Goal: Task Accomplishment & Management: Complete application form

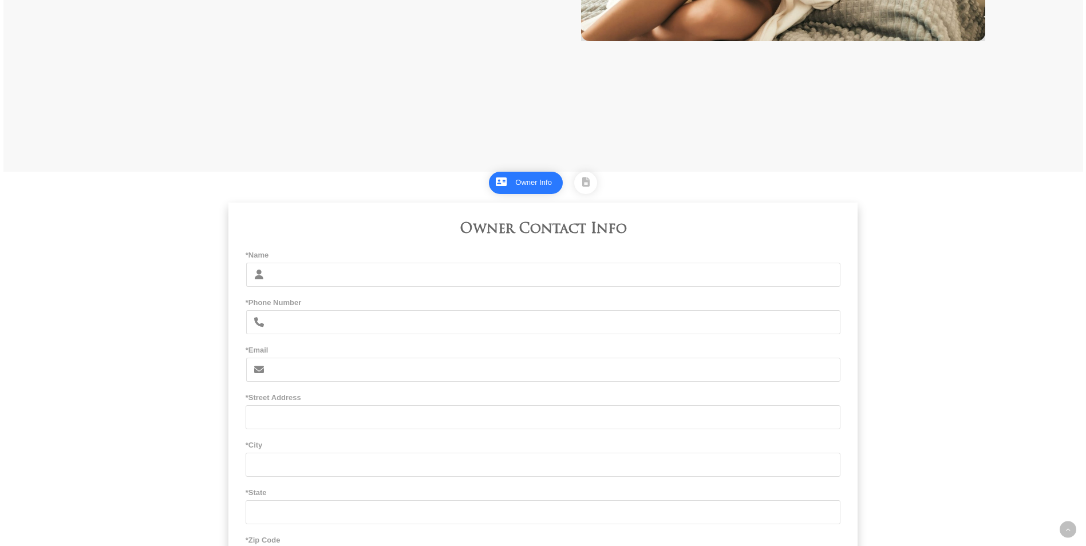
scroll to position [506, 0]
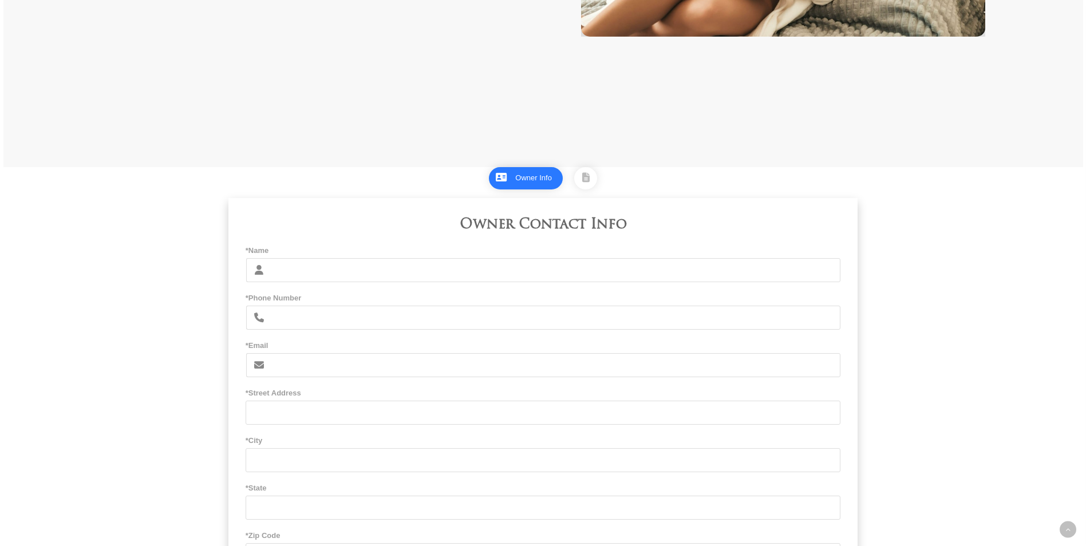
click at [291, 274] on input "*Name" at bounding box center [556, 270] width 570 height 24
type input "[PERSON_NAME] and [PERSON_NAME]"
click at [306, 318] on input "*Phone Number" at bounding box center [556, 318] width 570 height 24
type input "8053412484"
type input "[EMAIL_ADDRESS][DOMAIN_NAME]"
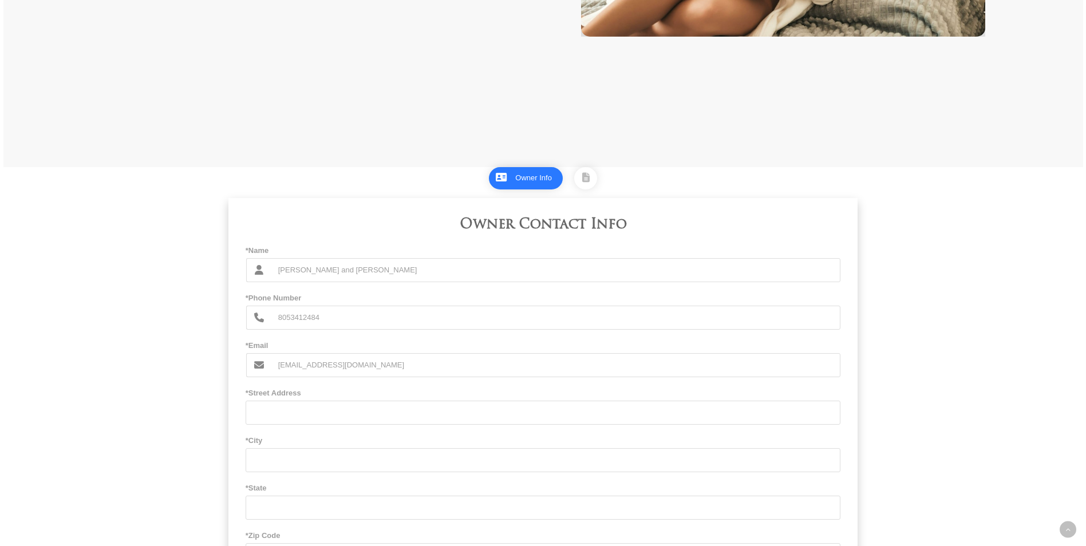
type input "[STREET_ADDRESS]"
type input "[GEOGRAPHIC_DATA]"
type input "CA"
type input "93065"
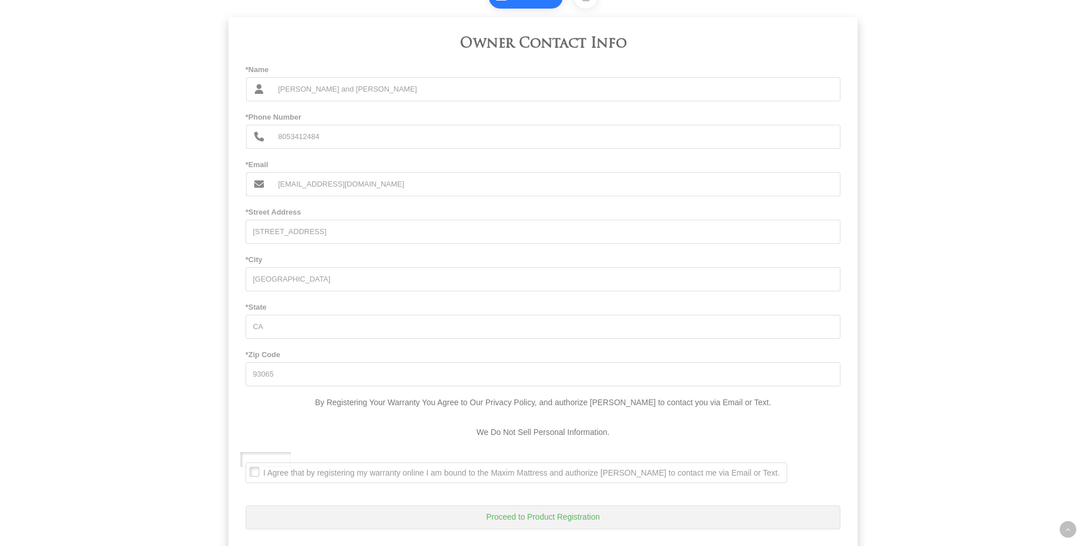
scroll to position [746, 0]
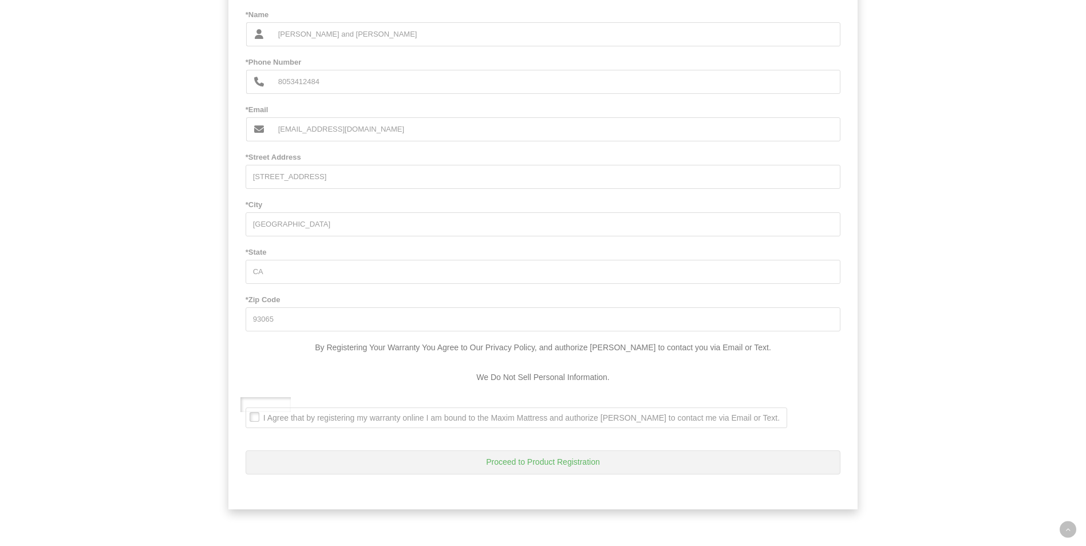
click at [255, 420] on span "I Agree that by registering my warranty online I am bound to the Maxim Mattress…" at bounding box center [513, 418] width 534 height 10
click at [249, 409] on Text\ ". I Agree that by registering my warranty online I am bound to the Maxim Mattre…" at bounding box center [249, 409] width 0 height 0
click at [557, 462] on button "Proceed to Product Registration" at bounding box center [543, 463] width 595 height 24
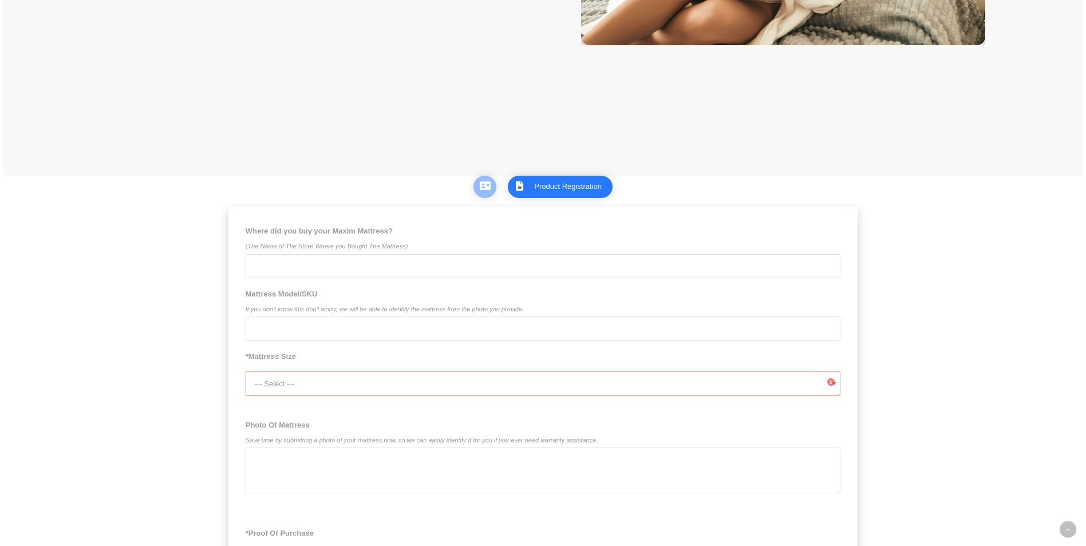
scroll to position [510, 0]
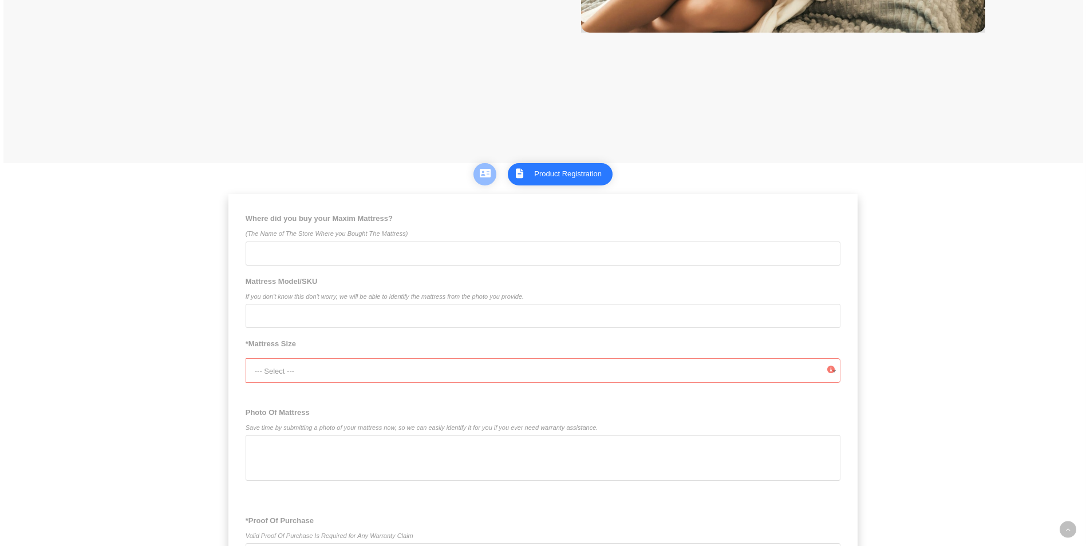
click at [295, 253] on input "Where did you buy your Maxim Mattress? (The Name of The Store Where you Bought …" at bounding box center [543, 254] width 595 height 24
type input "Conejo Valley Mattress"
click at [296, 320] on input "Mattress Model/SKU If you don't know this don't worry, we will be able to ident…" at bounding box center [543, 316] width 595 height 24
type input "Maxim Cosm"
click at [830, 374] on icon at bounding box center [830, 369] width 7 height 15
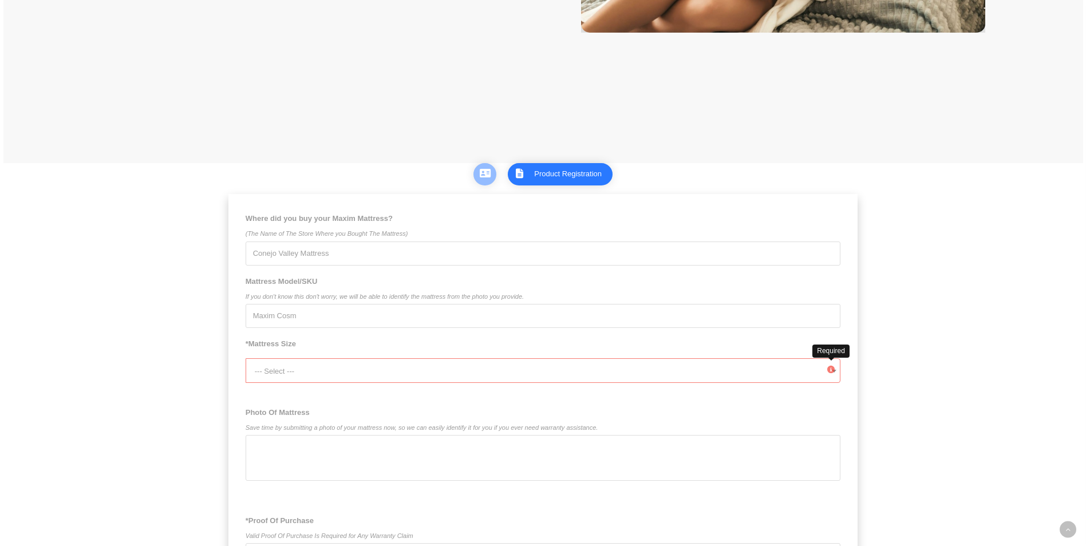
click at [830, 369] on icon at bounding box center [830, 369] width 7 height 15
click at [678, 373] on span "--- Select ---" at bounding box center [548, 371] width 586 height 25
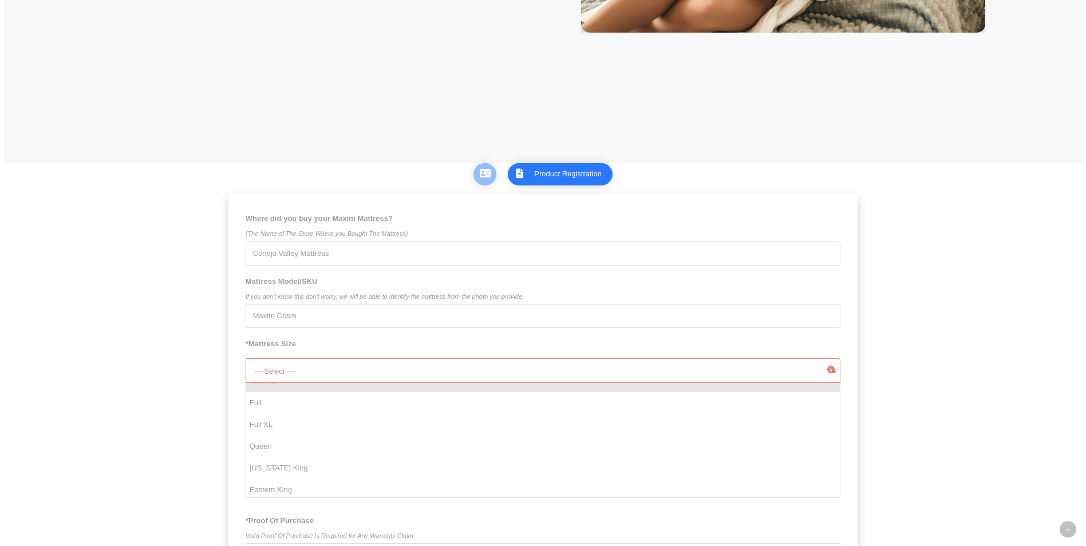
scroll to position [81, 0]
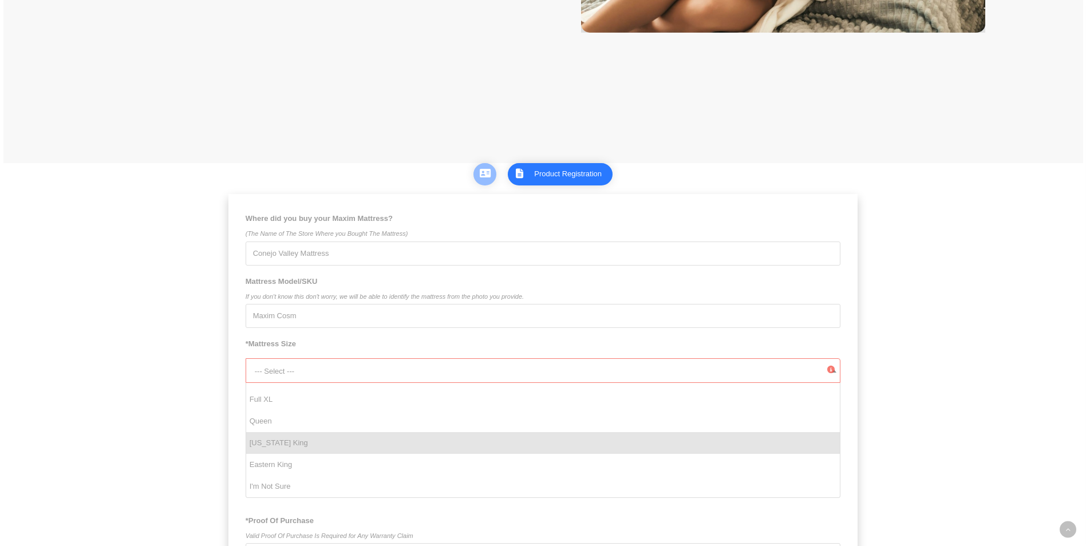
select select "[US_STATE] King"
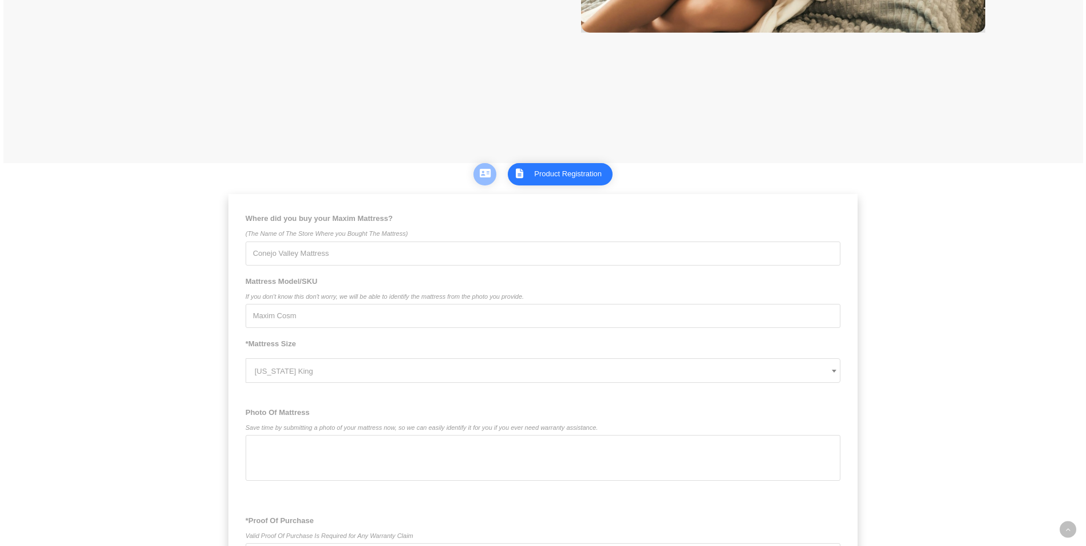
click at [396, 462] on div at bounding box center [543, 458] width 595 height 46
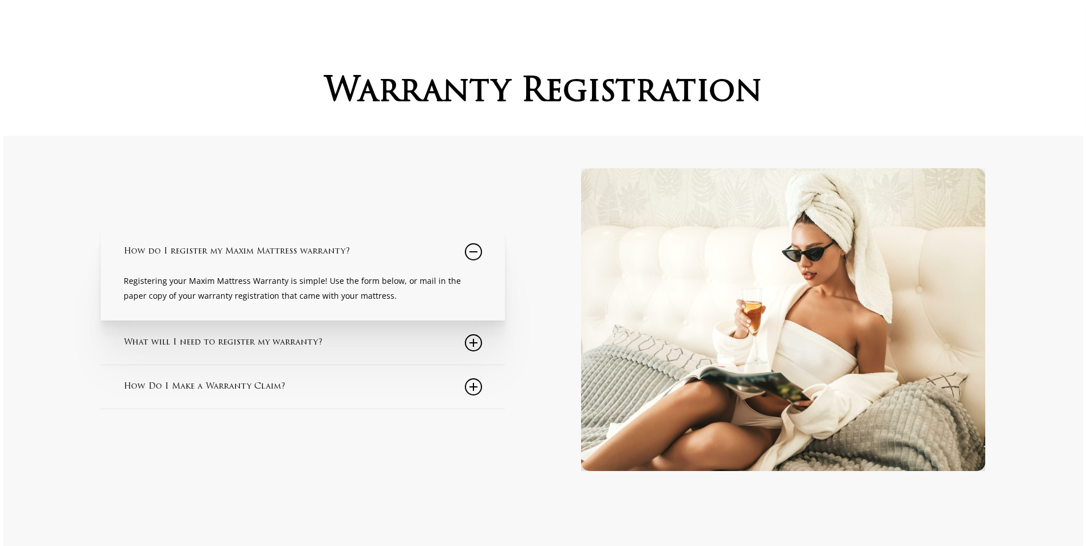
scroll to position [0, 0]
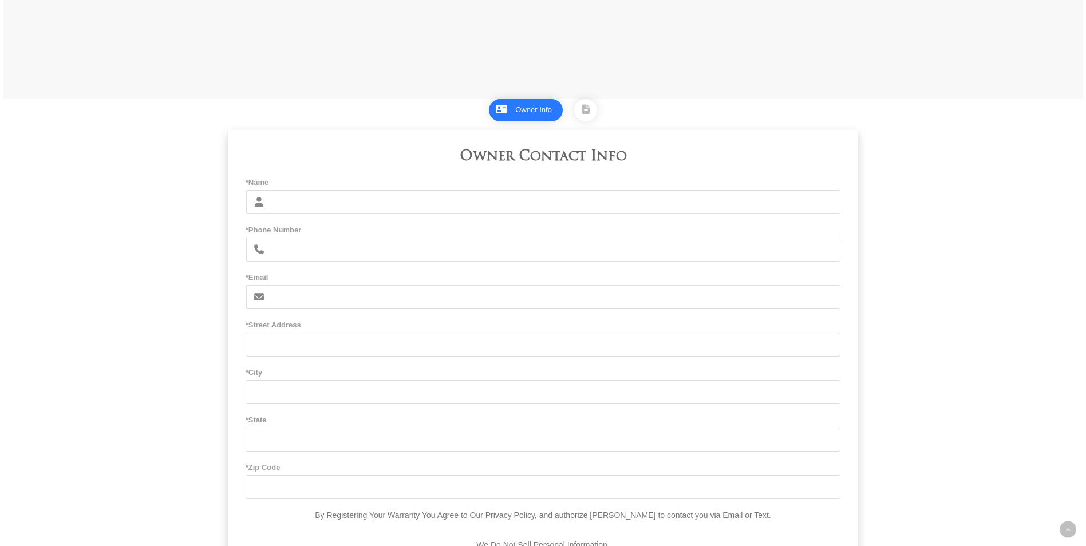
scroll to position [581, 0]
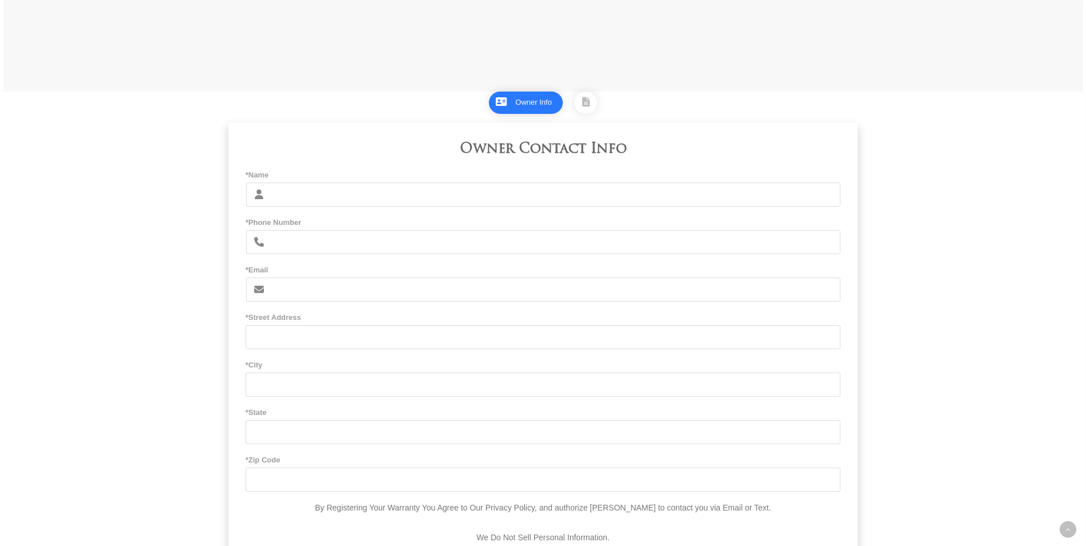
click at [337, 195] on input "*Name" at bounding box center [556, 195] width 570 height 24
type input "[PERSON_NAME] and [PERSON_NAME]"
click at [328, 243] on input "*Phone Number" at bounding box center [556, 242] width 570 height 24
type input "8053412484"
type input "[EMAIL_ADDRESS][DOMAIN_NAME]"
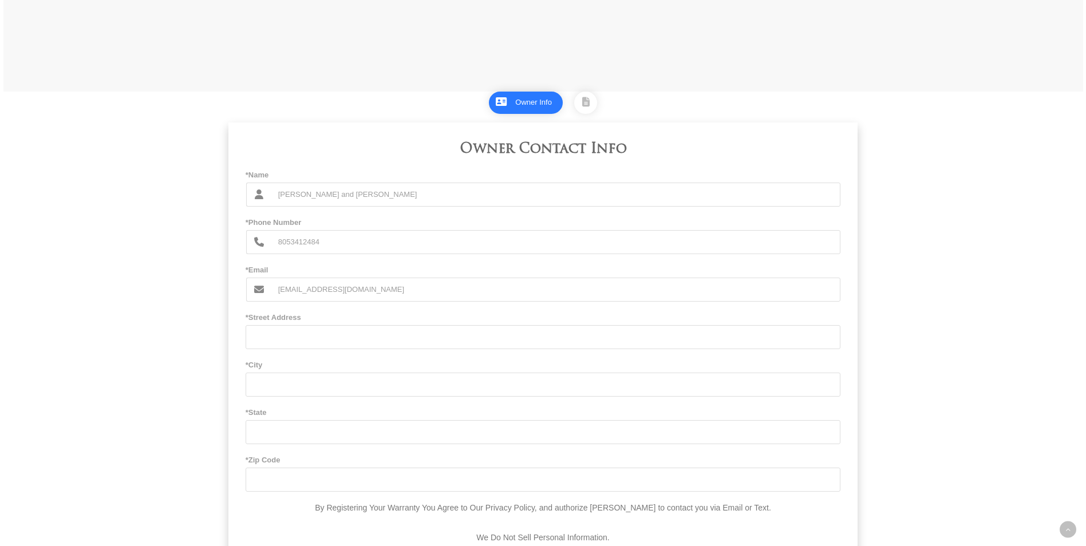
type input "[STREET_ADDRESS]"
type input "[GEOGRAPHIC_DATA]"
type input "CA"
type input "93065"
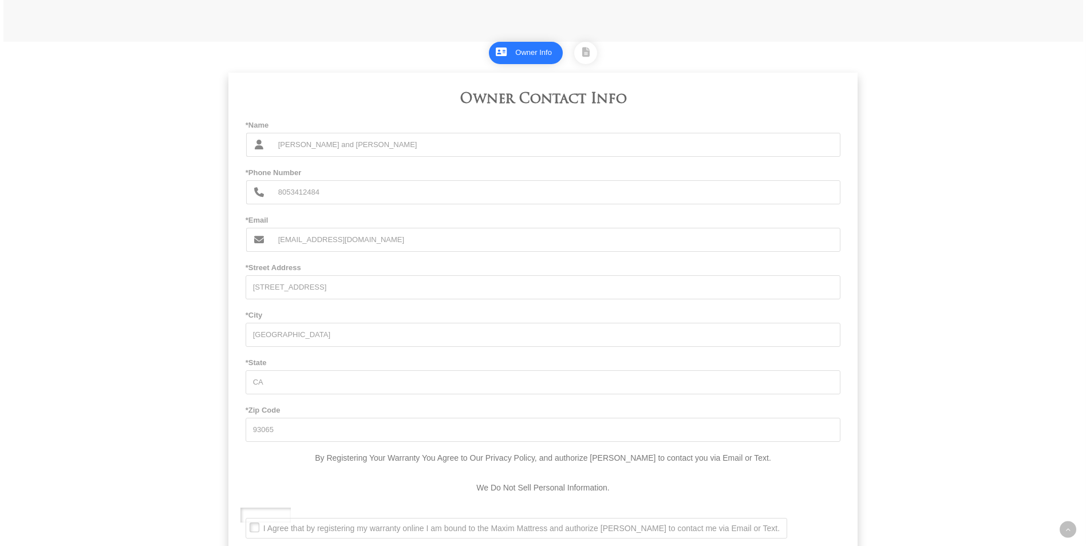
scroll to position [746, 0]
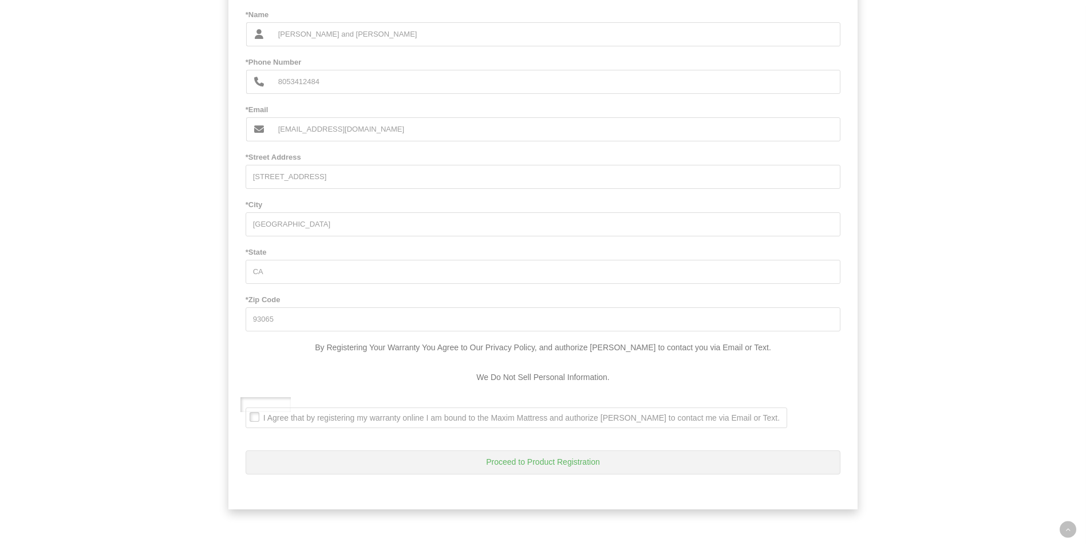
click at [253, 416] on span "I Agree that by registering my warranty online I am bound to the Maxim Mattress…" at bounding box center [513, 418] width 534 height 10
click at [249, 409] on Text\ ". I Agree that by registering my warranty online I am bound to the Maxim Mattre…" at bounding box center [249, 409] width 0 height 0
click at [556, 462] on button "Proceed to Product Registration" at bounding box center [543, 463] width 595 height 24
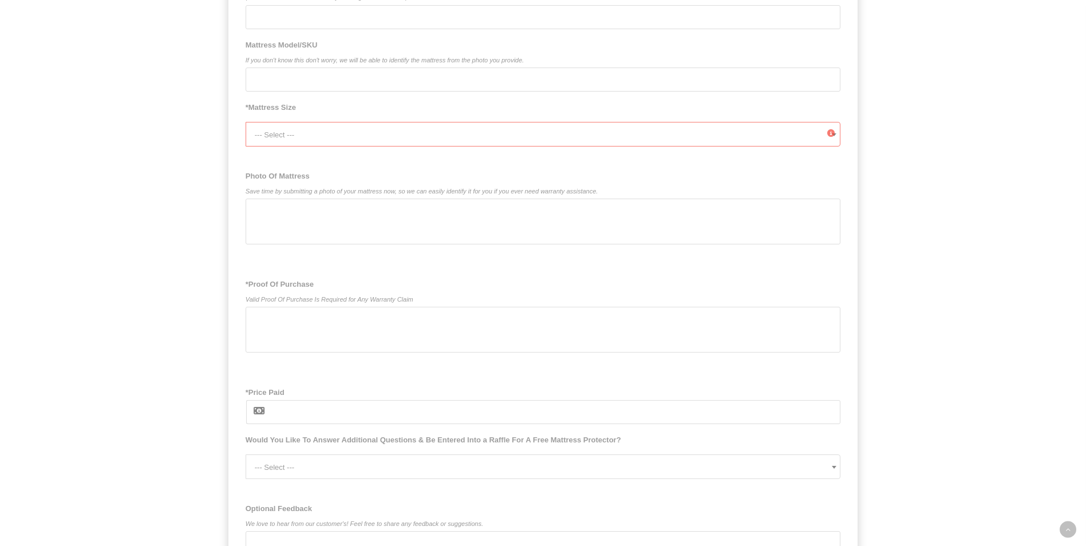
click at [329, 222] on div at bounding box center [543, 222] width 595 height 46
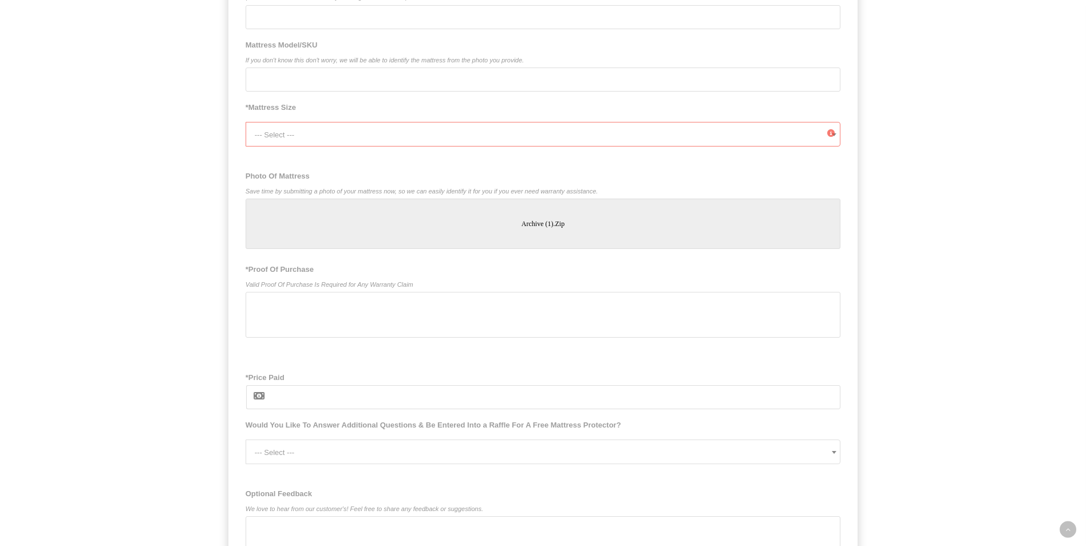
click at [345, 306] on div at bounding box center [543, 315] width 595 height 46
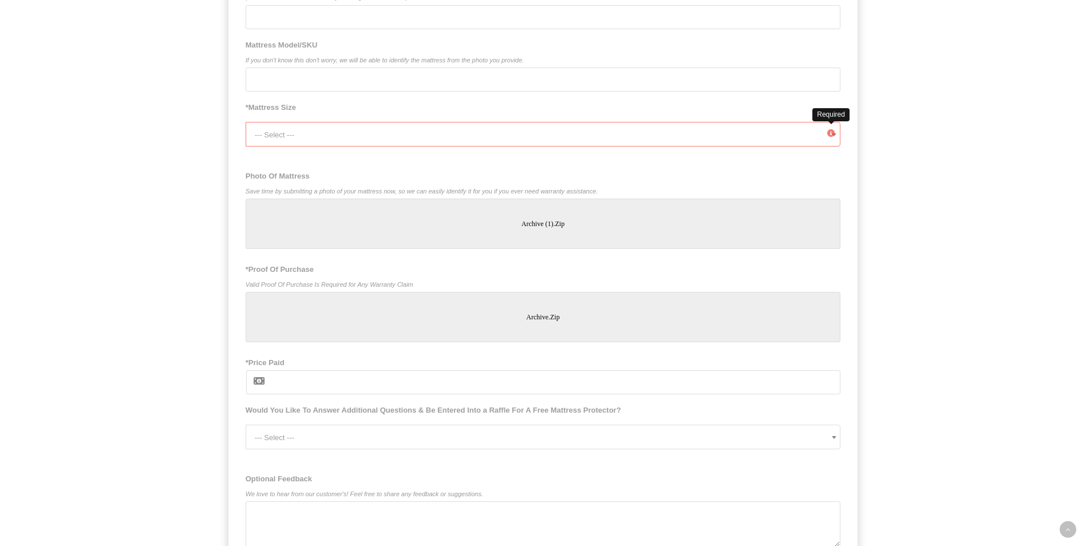
click at [829, 137] on icon at bounding box center [830, 132] width 7 height 15
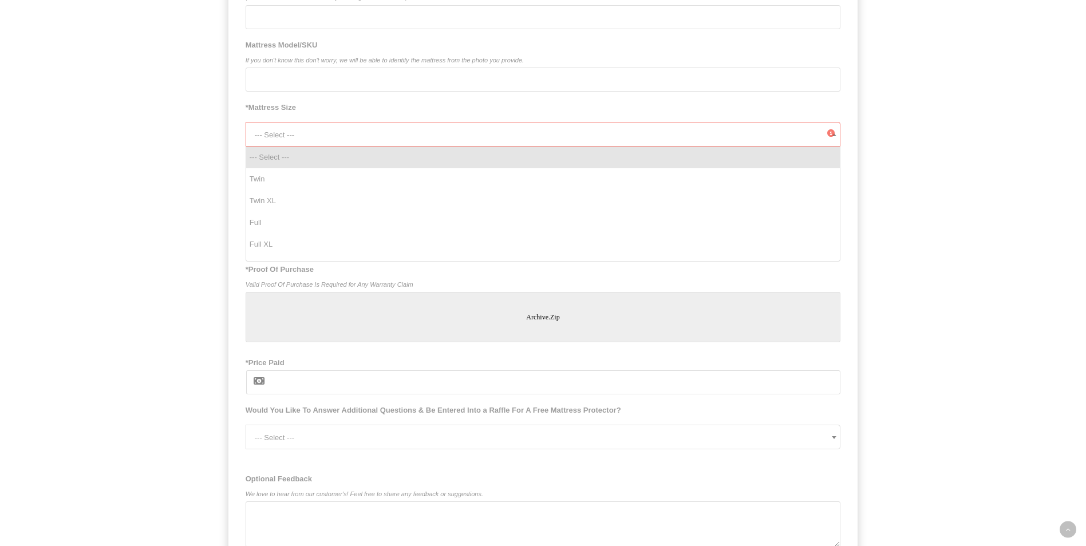
click at [656, 140] on span "--- Select ---" at bounding box center [548, 135] width 586 height 25
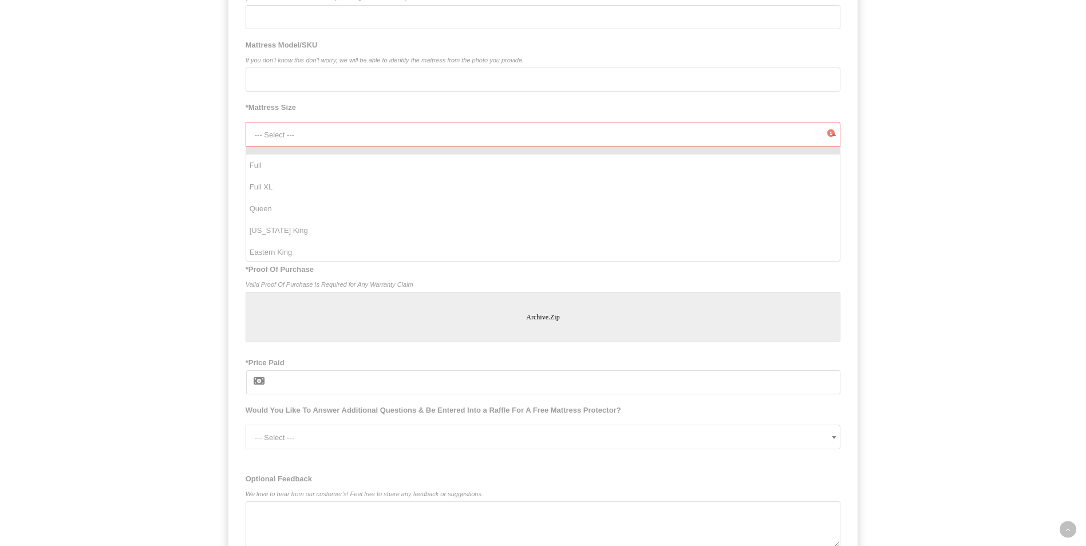
scroll to position [81, 0]
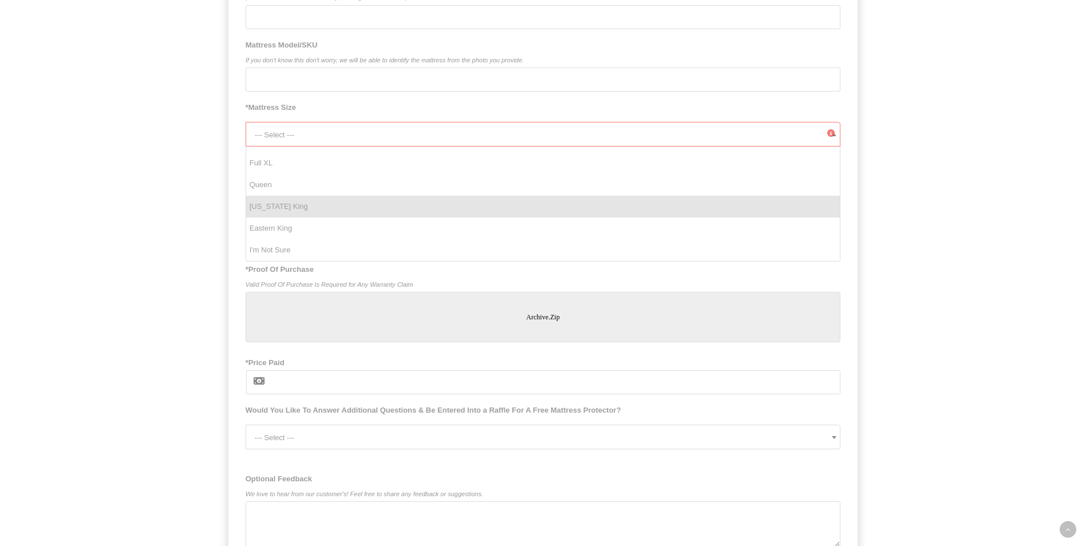
select select "[US_STATE] King"
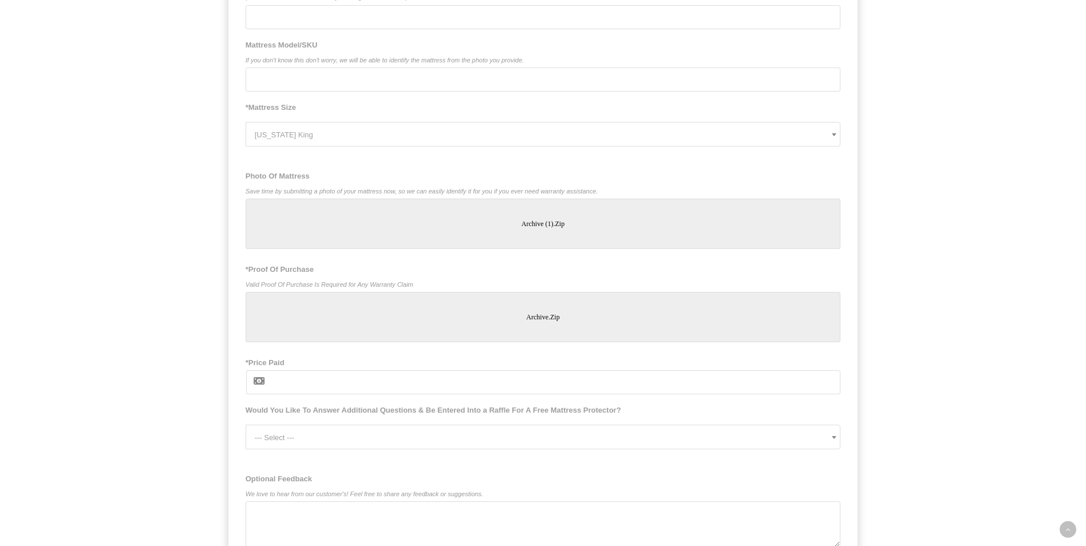
click at [303, 382] on input "*Price Paid" at bounding box center [556, 382] width 570 height 24
type input "2,599.95"
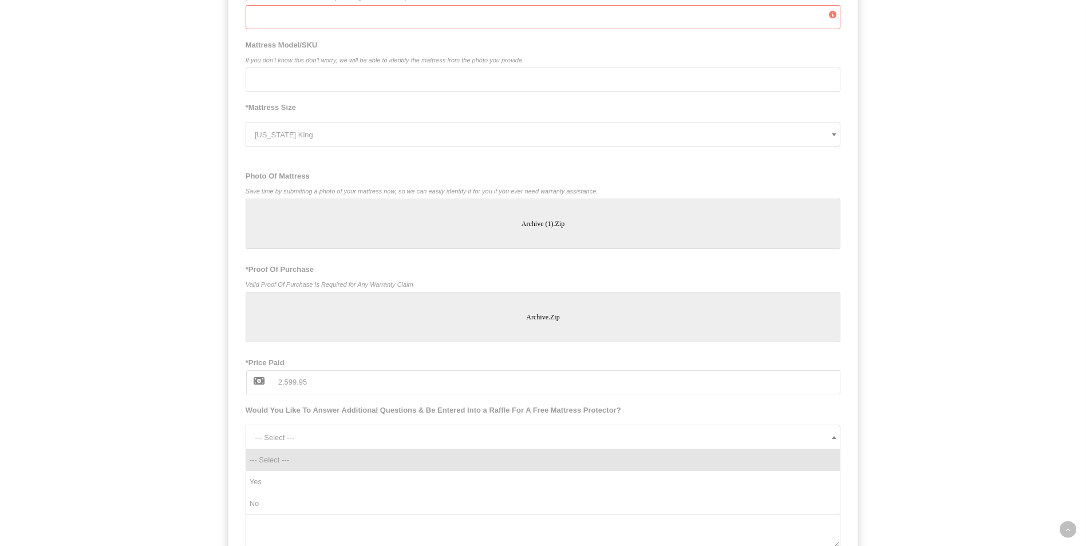
click at [827, 440] on span "--- Select ---" at bounding box center [548, 437] width 586 height 25
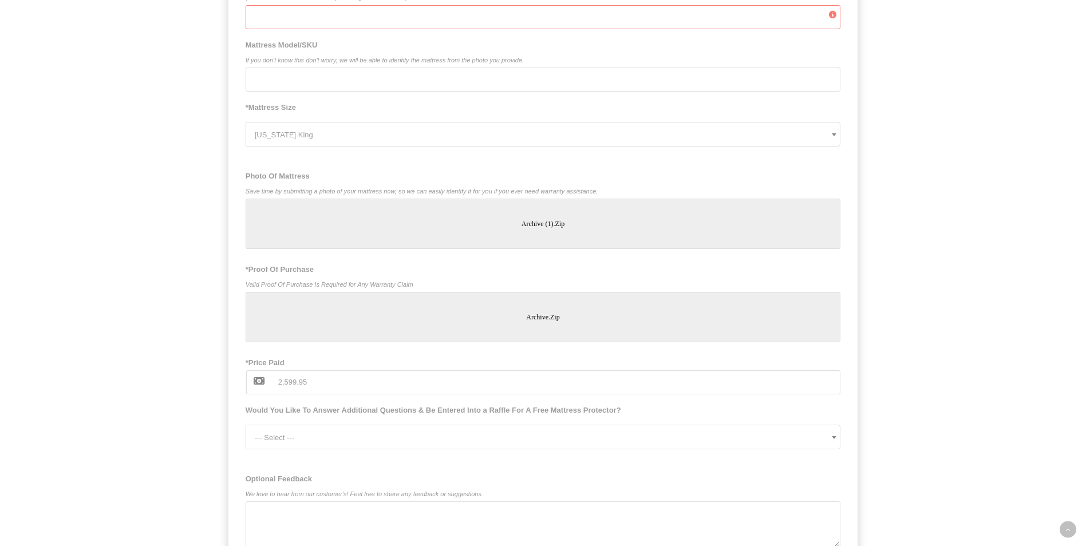
click at [337, 520] on textarea "Optional Feedback We love to hear from our customer's! Feel free to share any f…" at bounding box center [543, 525] width 595 height 46
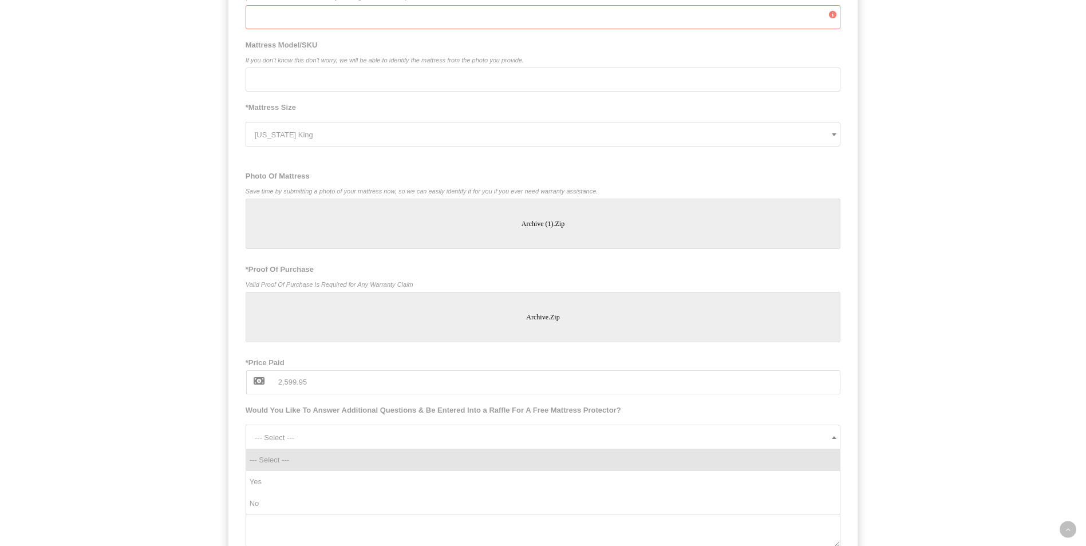
click at [834, 439] on span at bounding box center [834, 437] width 11 height 23
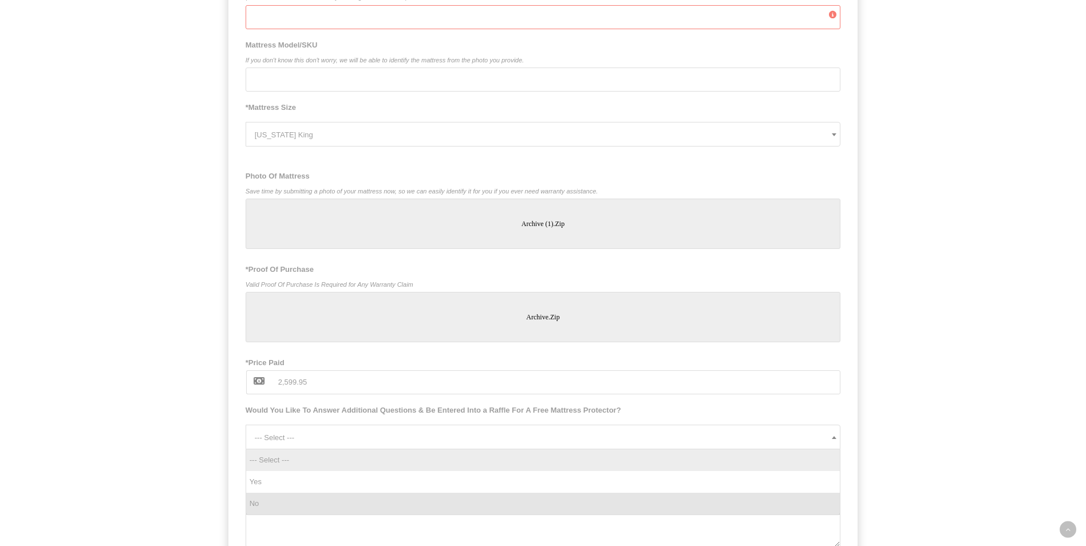
select select "No"
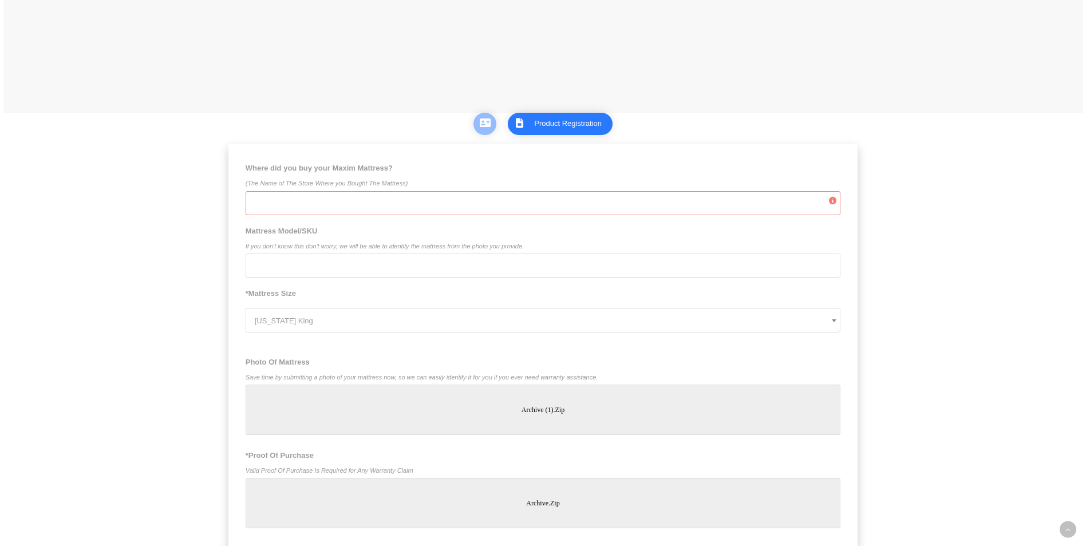
scroll to position [546, 0]
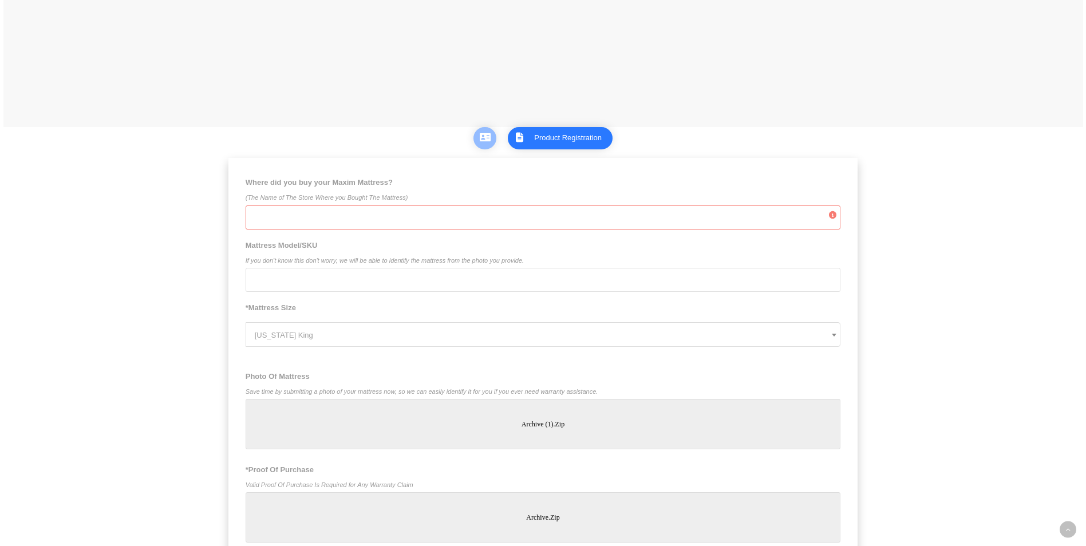
click at [319, 223] on input "Where did you buy your Maxim Mattress? (The Name of The Store Where you Bought …" at bounding box center [543, 218] width 595 height 24
type input "Conejo Valley Mattress"
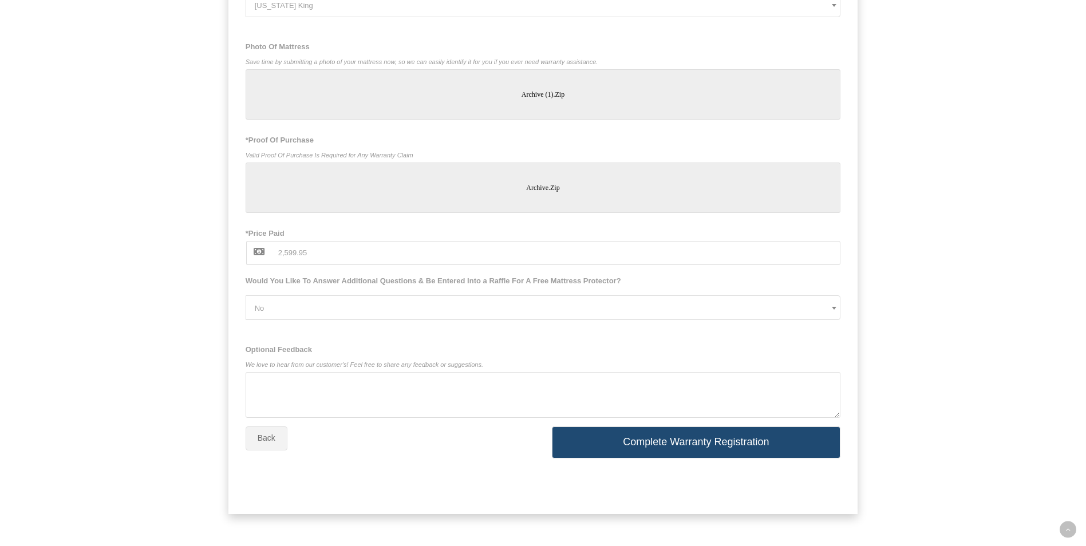
scroll to position [885, 0]
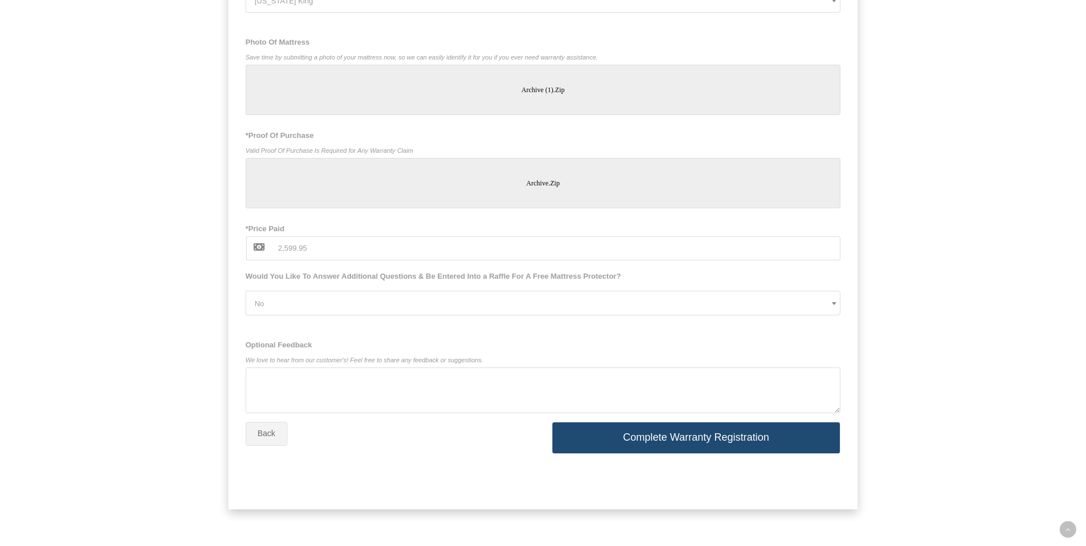
click at [654, 433] on button "Complete Warranty Registration" at bounding box center [696, 438] width 289 height 32
click at [654, 435] on button "Complete Warranty Registration" at bounding box center [696, 438] width 289 height 32
click at [831, 169] on icon at bounding box center [832, 170] width 7 height 15
click at [830, 167] on icon at bounding box center [832, 170] width 7 height 15
click at [836, 168] on icon at bounding box center [832, 170] width 7 height 15
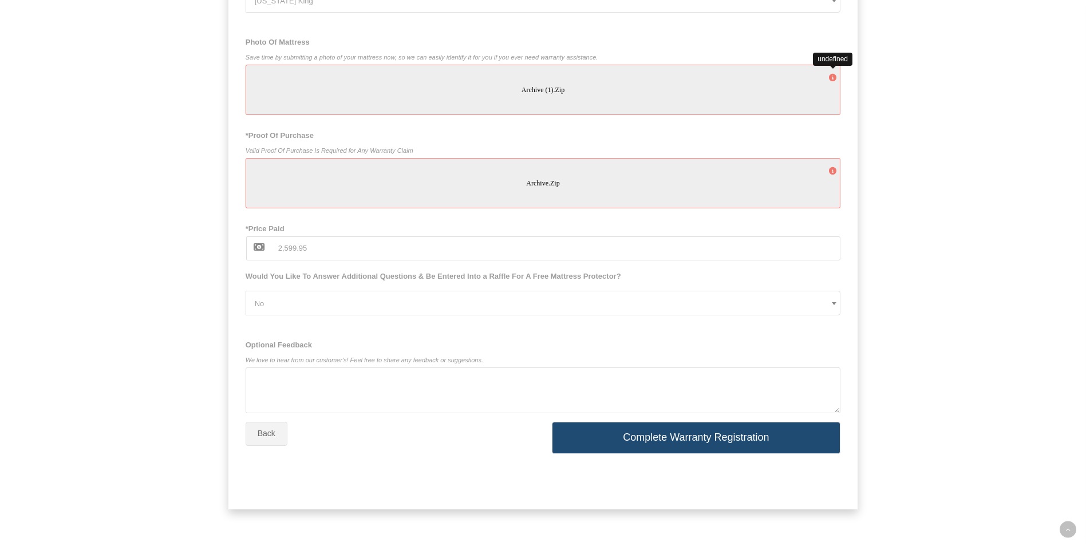
click at [831, 78] on icon at bounding box center [832, 77] width 7 height 15
click at [577, 86] on div "archive (1).zip" at bounding box center [543, 90] width 595 height 50
click at [834, 171] on icon at bounding box center [832, 170] width 7 height 15
click at [586, 187] on div "archive.zip" at bounding box center [543, 183] width 595 height 50
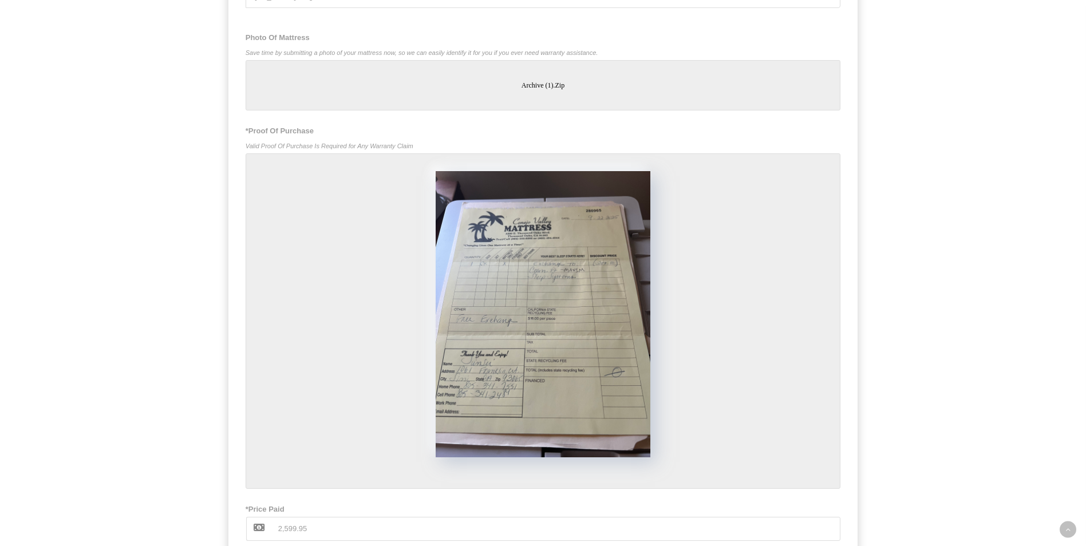
click at [585, 86] on div "archive (1).zip" at bounding box center [543, 85] width 595 height 50
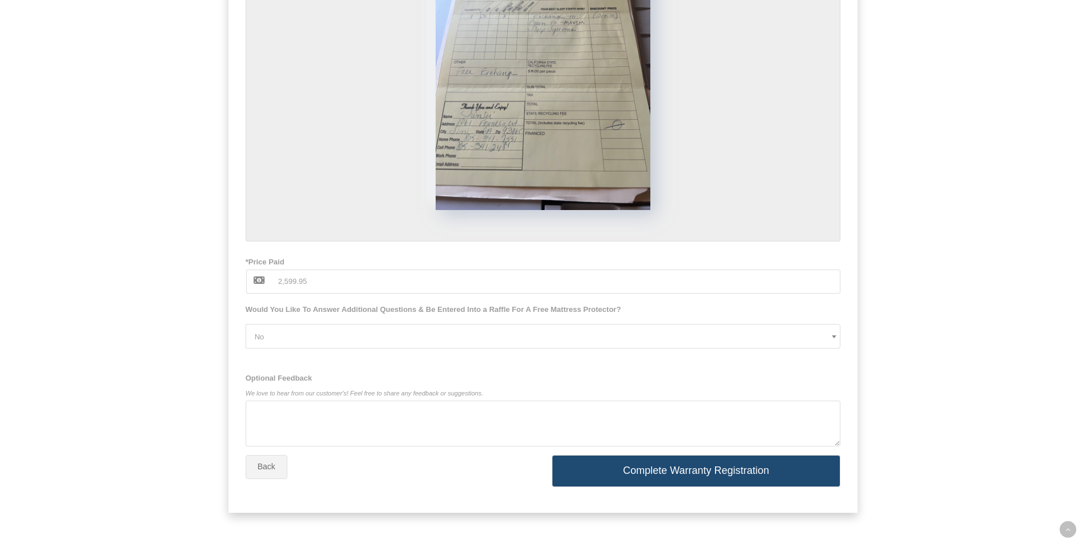
scroll to position [1425, 0]
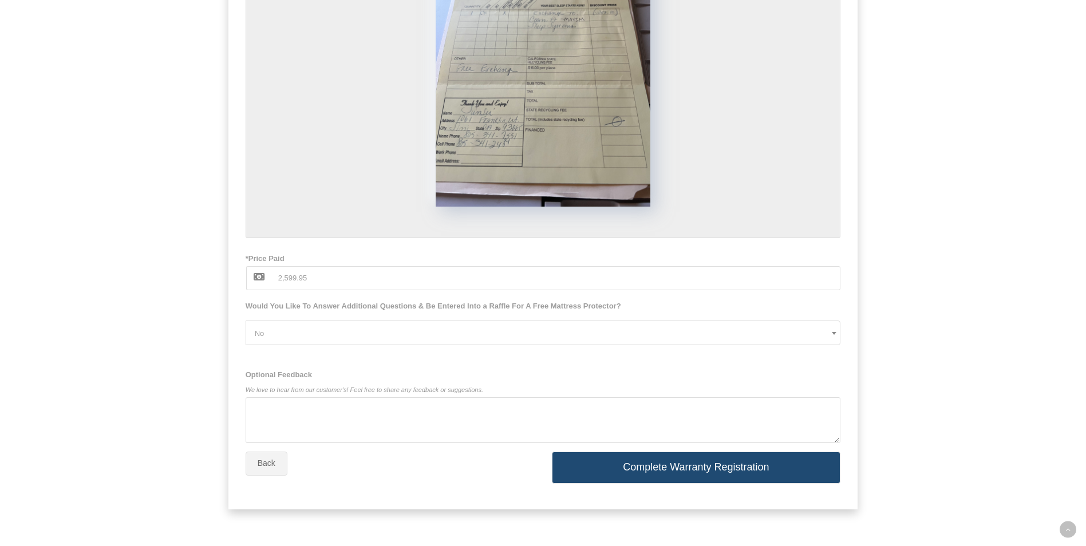
click at [702, 469] on button "Complete Warranty Registration" at bounding box center [696, 468] width 289 height 32
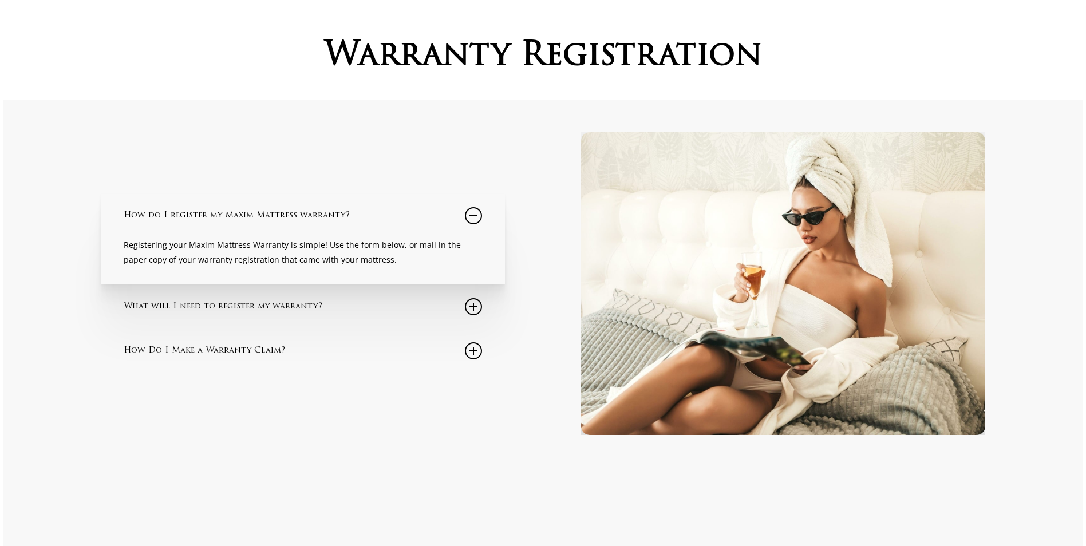
scroll to position [0, 0]
